Goal: Information Seeking & Learning: Learn about a topic

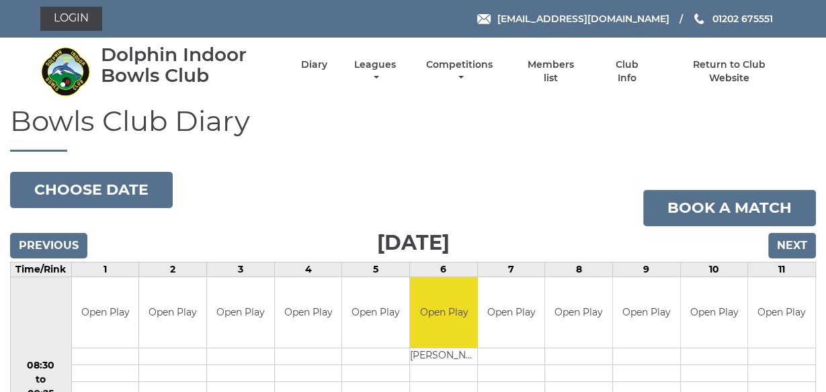
click at [345, 98] on div "Dolphin Indoor Bowls Club Diary Leagues Club leagues - Winter 2025/2026 Club le…" at bounding box center [413, 71] width 766 height 57
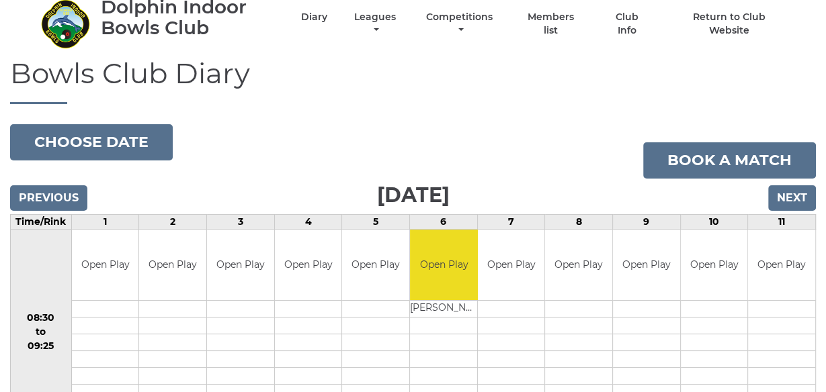
scroll to position [45, 0]
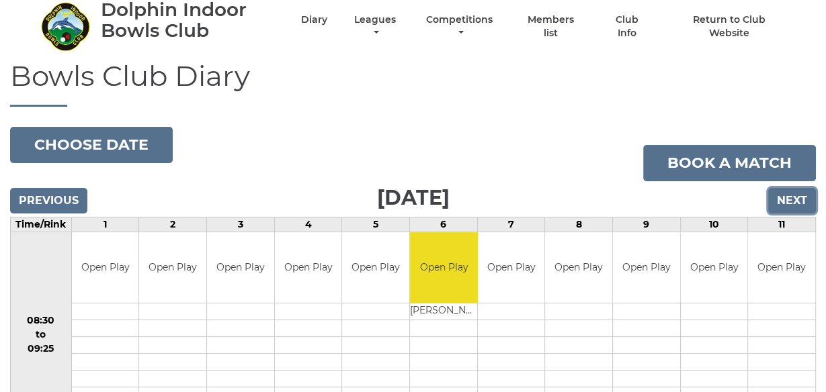
click at [794, 200] on input "Next" at bounding box center [792, 201] width 48 height 26
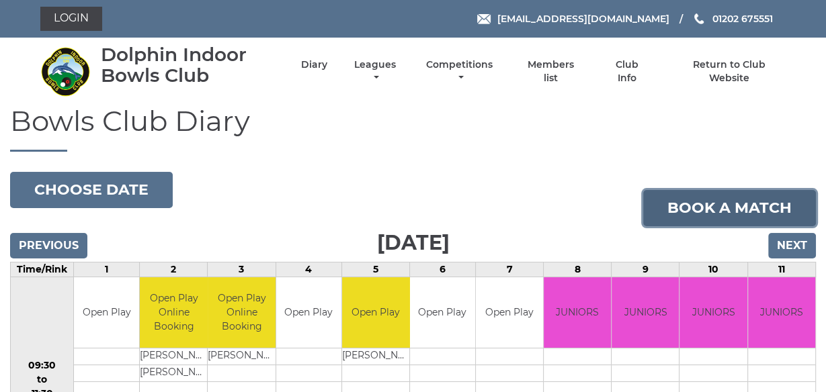
click at [794, 202] on link "Book a match" at bounding box center [729, 208] width 173 height 36
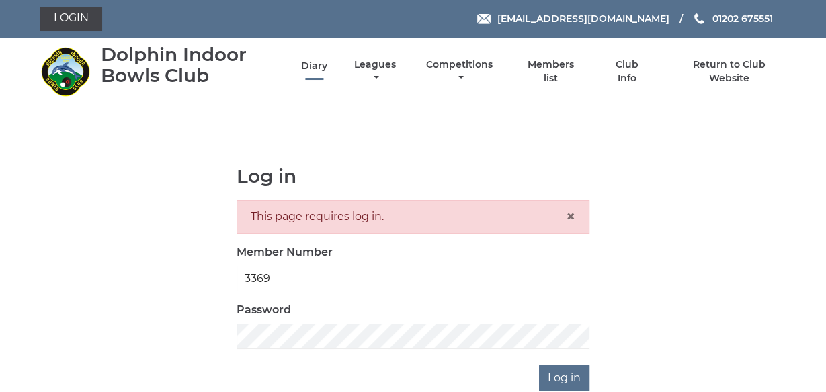
click at [312, 65] on link "Diary" at bounding box center [314, 66] width 26 height 13
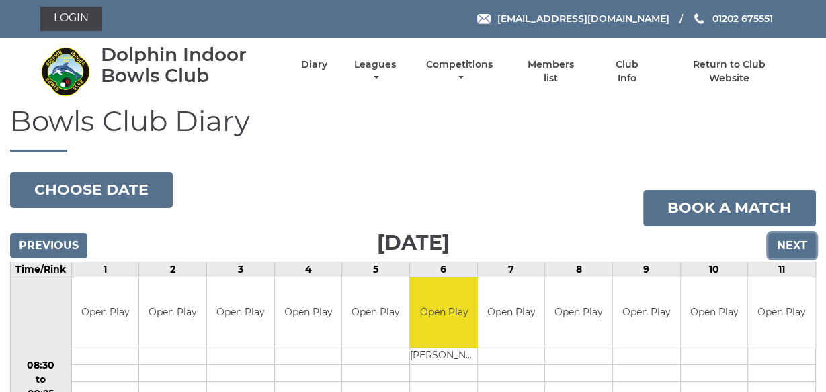
click at [794, 245] on input "Next" at bounding box center [792, 246] width 48 height 26
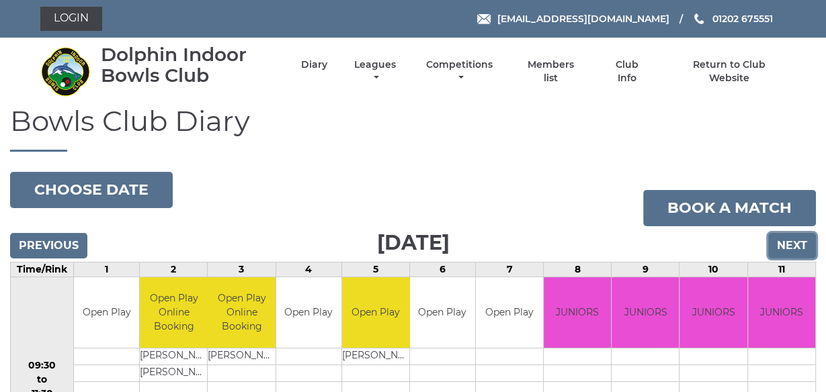
click at [794, 245] on input "Next" at bounding box center [792, 246] width 48 height 26
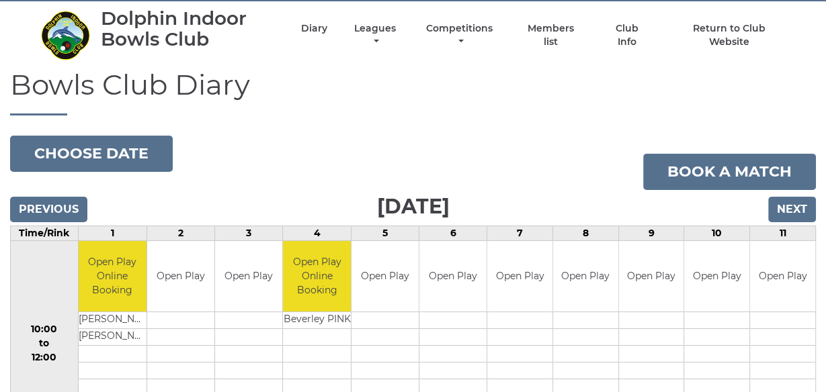
scroll to position [21, 0]
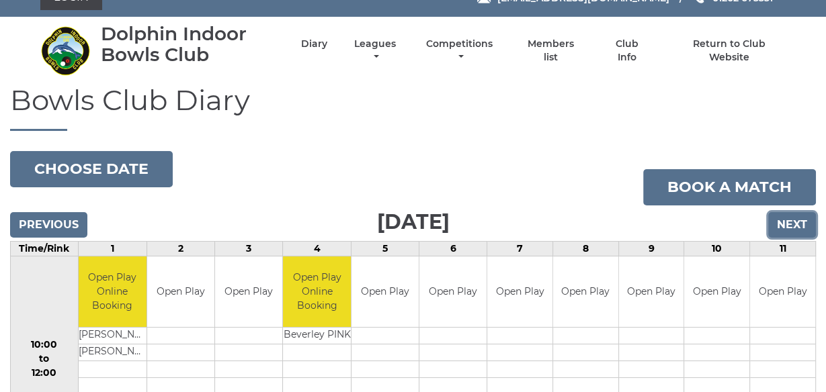
click at [792, 221] on input "Next" at bounding box center [792, 225] width 48 height 26
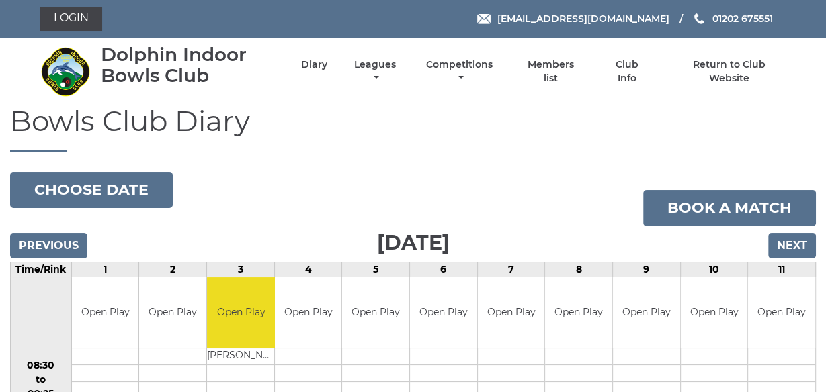
click at [612, 101] on nav "Dolphin Indoor Bowls Club Diary Leagues Club leagues - Winter 2025/2026 Club le…" at bounding box center [413, 72] width 826 height 68
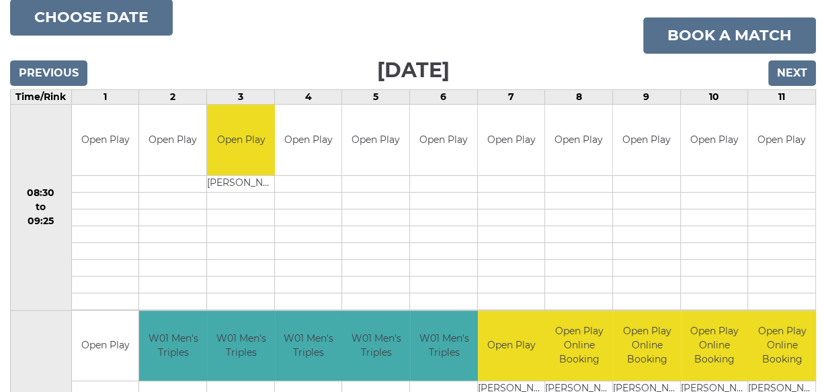
scroll to position [172, 0]
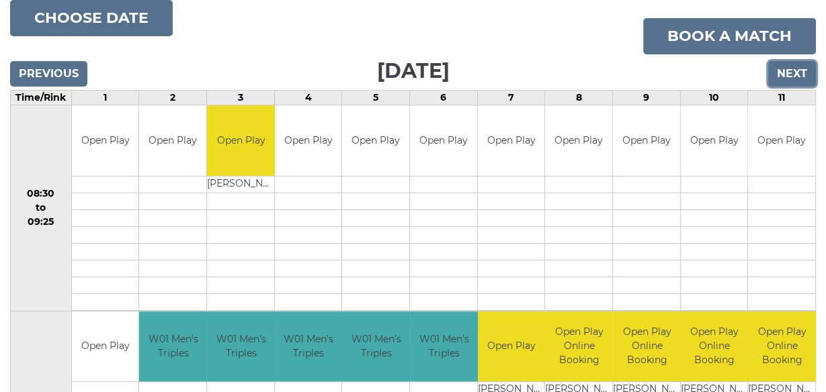
click at [794, 73] on input "Next" at bounding box center [792, 74] width 48 height 26
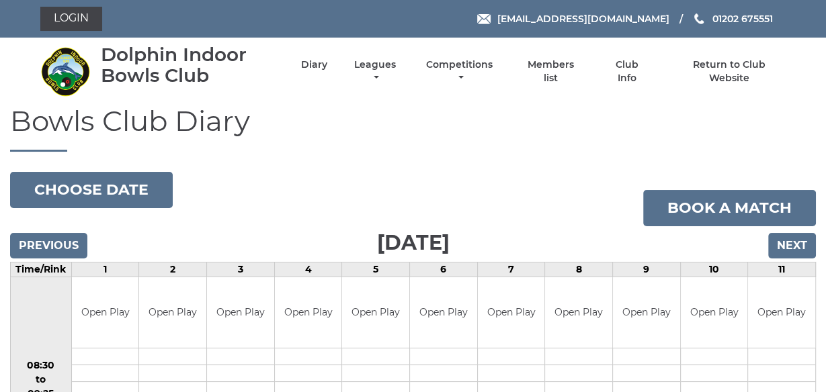
click at [529, 110] on h1 "Bowls Club Diary" at bounding box center [413, 129] width 806 height 46
click at [801, 245] on input "Next" at bounding box center [792, 246] width 48 height 26
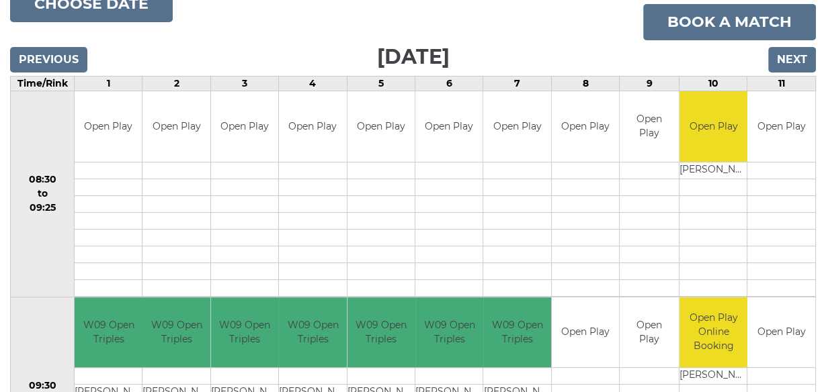
scroll to position [172, 0]
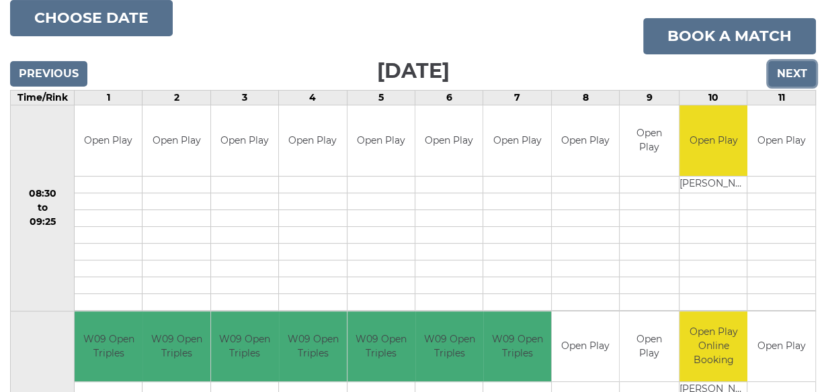
click at [794, 71] on input "Next" at bounding box center [792, 74] width 48 height 26
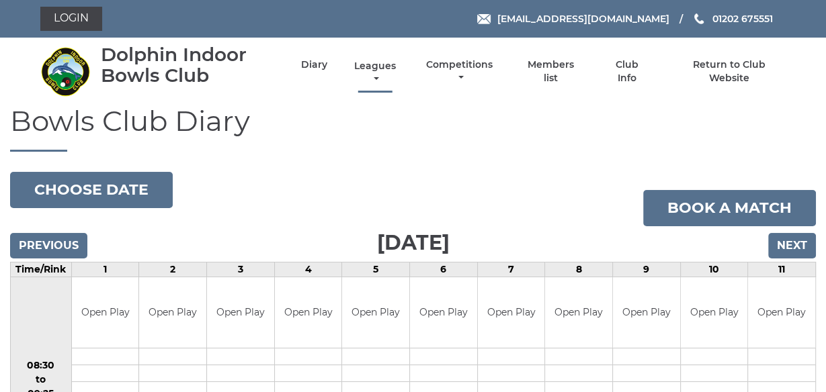
click at [374, 69] on link "Leagues" at bounding box center [375, 73] width 48 height 26
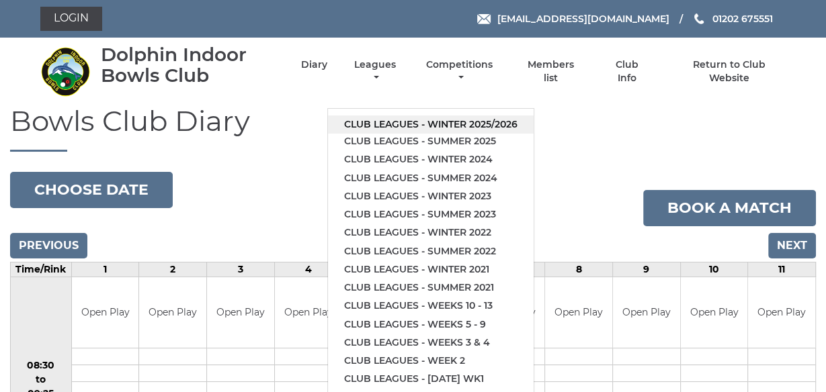
click at [405, 124] on link "Club leagues - Winter 2025/2026" at bounding box center [431, 125] width 206 height 18
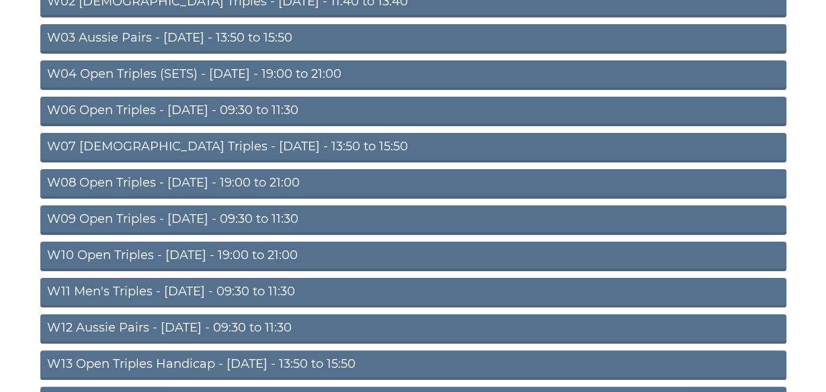
scroll to position [237, 0]
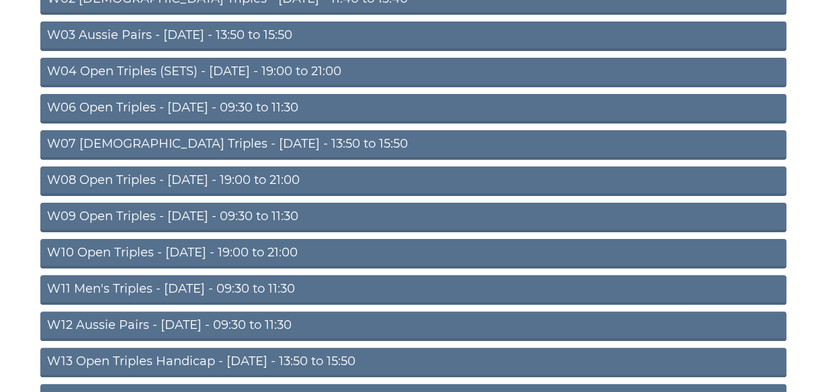
click at [194, 288] on link "W11 Men's Triples - [DATE] - 09:30 to 11:30" at bounding box center [413, 291] width 746 height 30
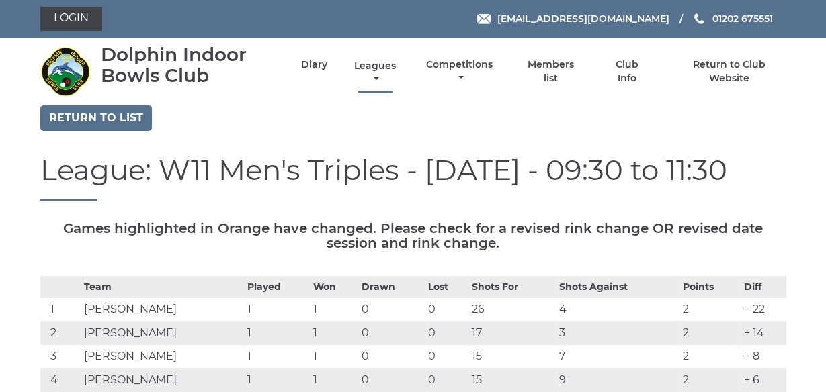
click at [372, 69] on link "Leagues" at bounding box center [375, 73] width 48 height 26
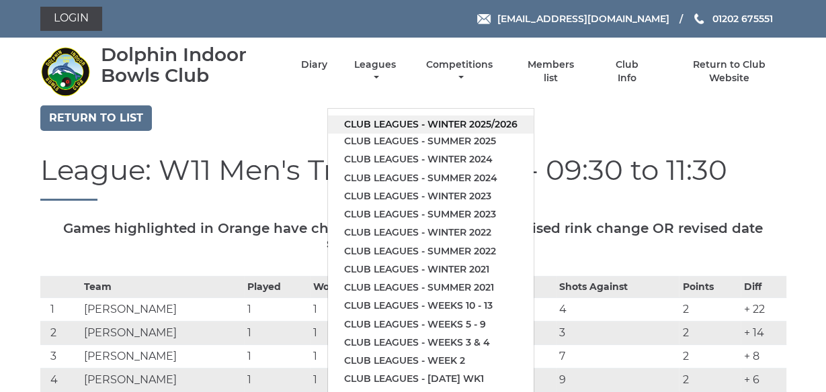
click at [407, 124] on link "Club leagues - Winter 2025/2026" at bounding box center [431, 125] width 206 height 18
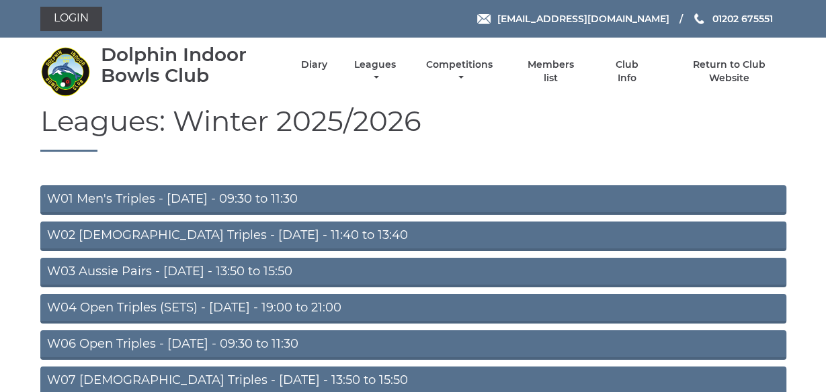
click at [193, 341] on link "W06 Open Triples - Tuesday - 09:30 to 11:30" at bounding box center [413, 346] width 746 height 30
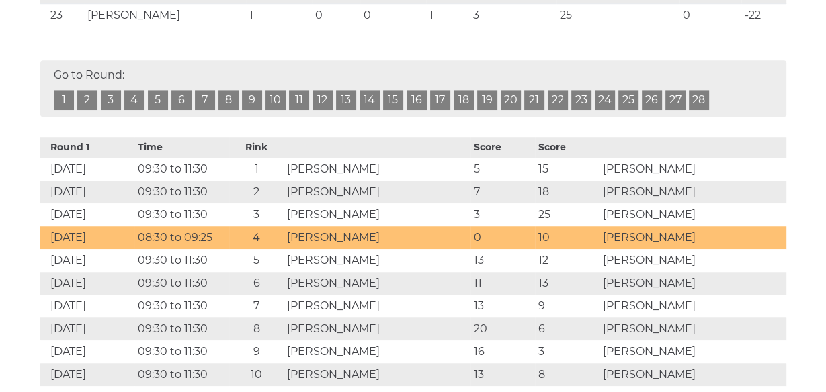
scroll to position [817, 0]
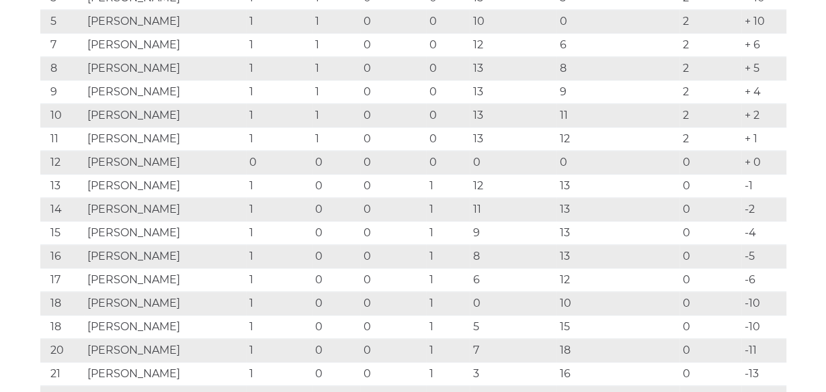
scroll to position [409, 0]
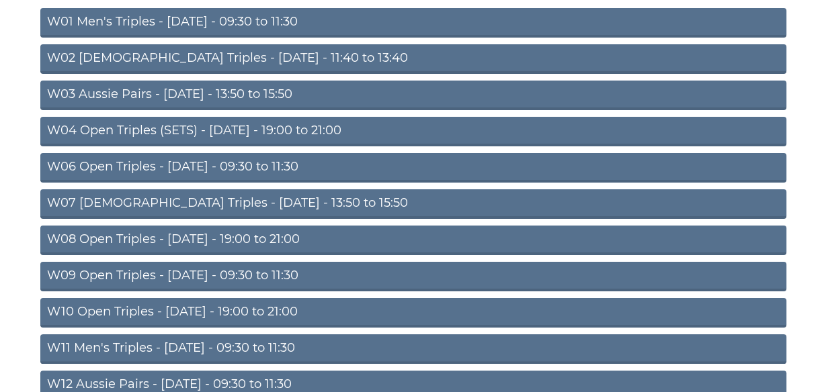
scroll to position [194, 0]
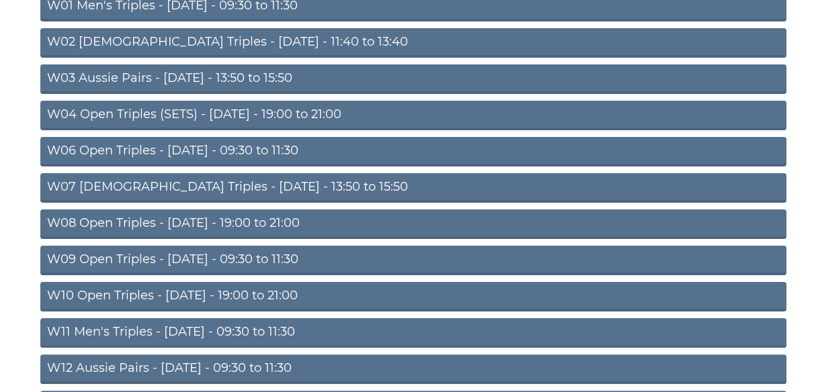
click at [217, 296] on link "W10 Open Triples - [DATE] - 19:00 to 21:00" at bounding box center [413, 297] width 746 height 30
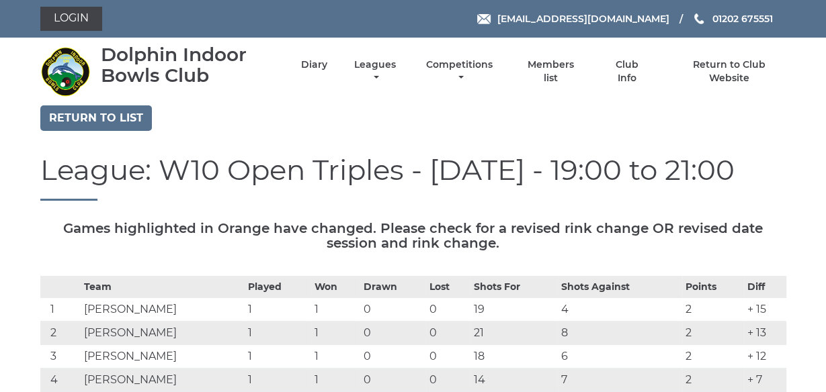
click at [708, 201] on h1 "League: W10 Open Triples - [DATE] - 19:00 to 21:00" at bounding box center [413, 178] width 746 height 46
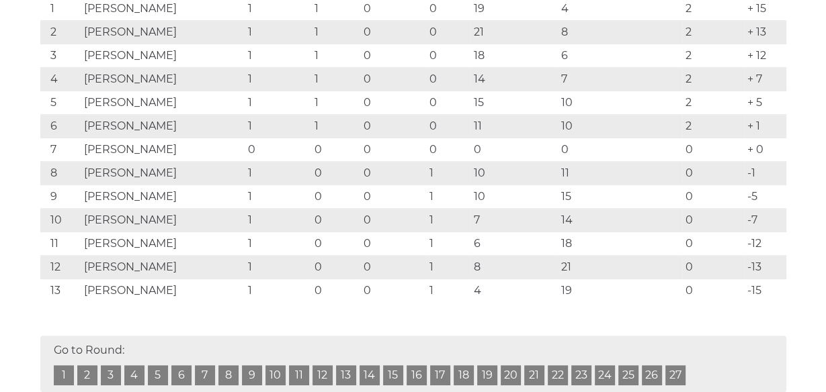
scroll to position [280, 0]
